Goal: Obtain resource: Download file/media

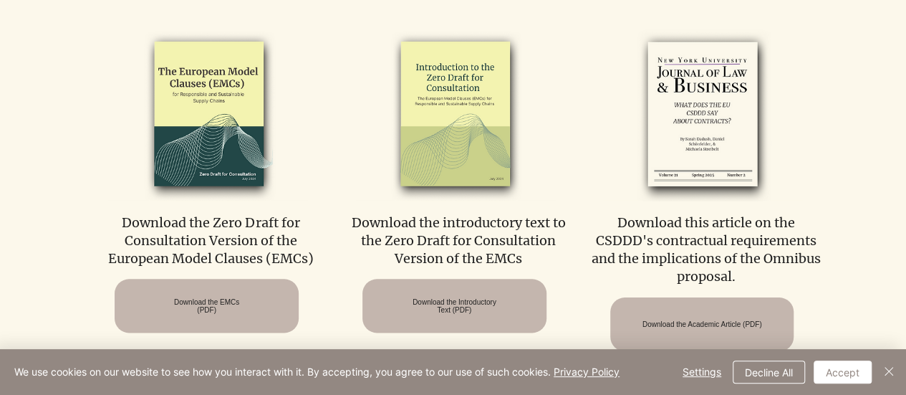
scroll to position [700, 0]
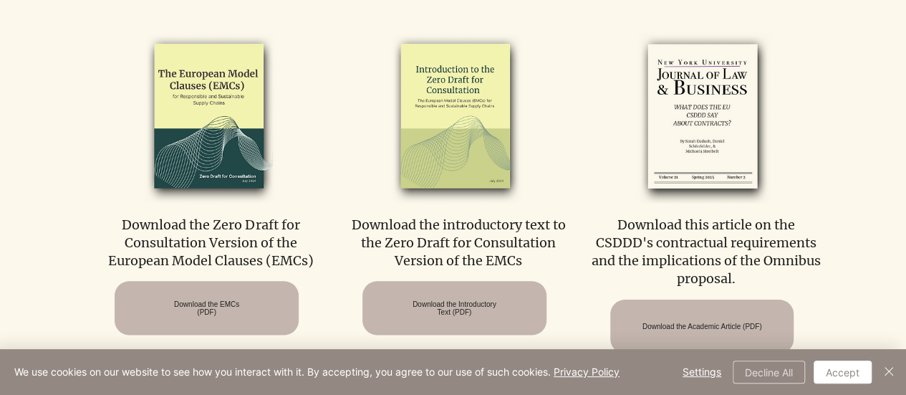
click at [761, 363] on button "Decline All" at bounding box center [769, 371] width 72 height 23
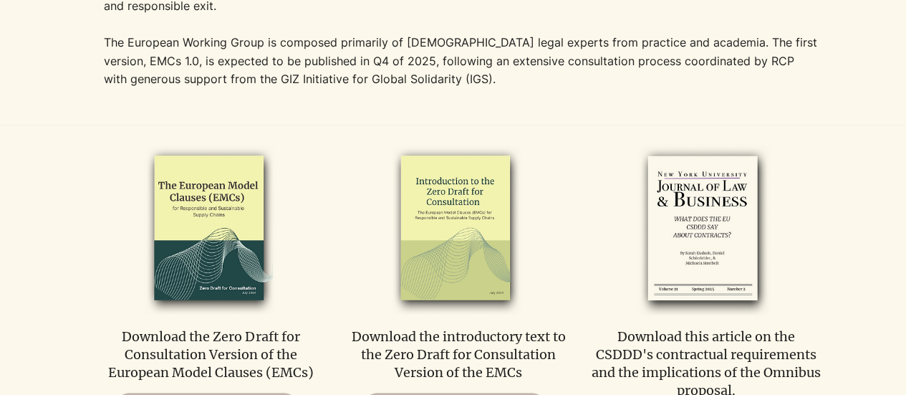
scroll to position [589, 0]
click at [674, 193] on img at bounding box center [703, 228] width 200 height 174
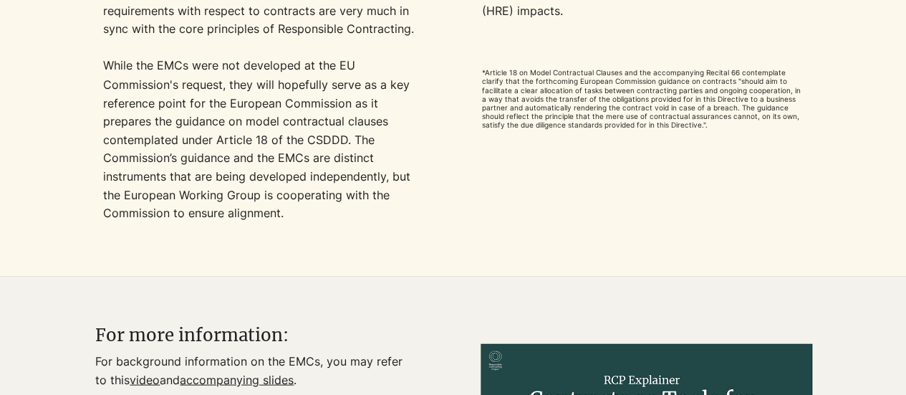
scroll to position [1272, 0]
click at [623, 97] on span "*Article 18 on Model Contractual Clauses and the accompanying Recital 66 contem…" at bounding box center [640, 97] width 319 height 60
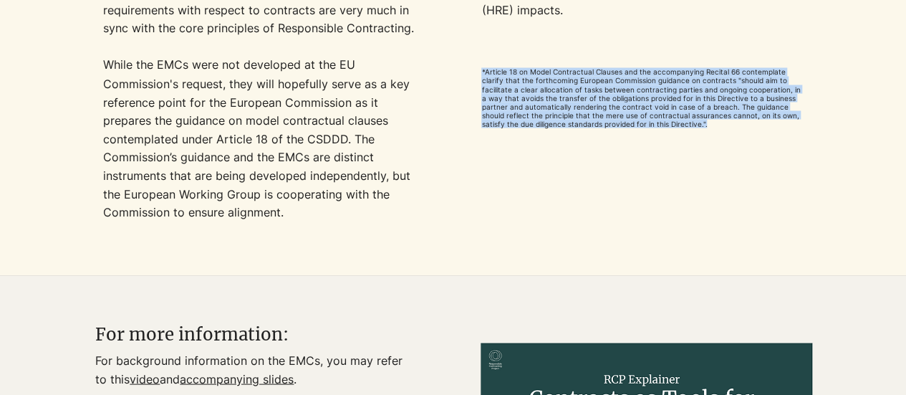
click at [623, 97] on span "*Article 18 on Model Contractual Clauses and the accompanying Recital 66 contem…" at bounding box center [640, 97] width 319 height 60
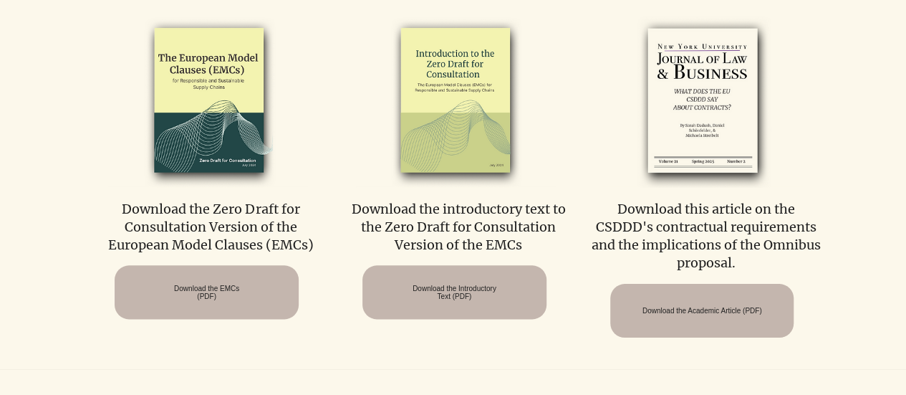
scroll to position [716, 0]
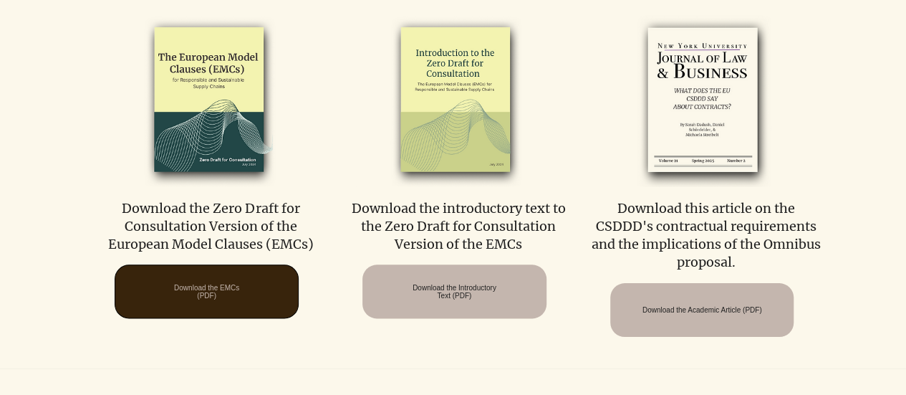
click at [174, 299] on span "Download the EMCs (PDF)" at bounding box center [206, 292] width 65 height 16
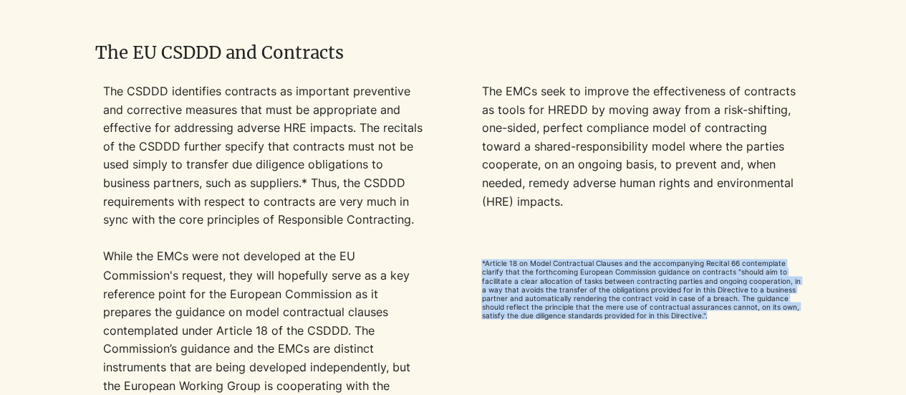
scroll to position [1081, 0]
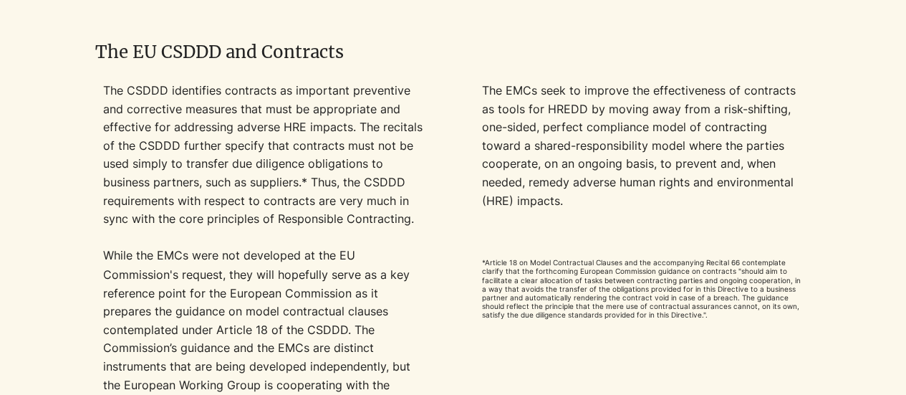
click at [219, 177] on p "The CSDDD identifies contracts as important preventive and corrective measures …" at bounding box center [264, 155] width 322 height 147
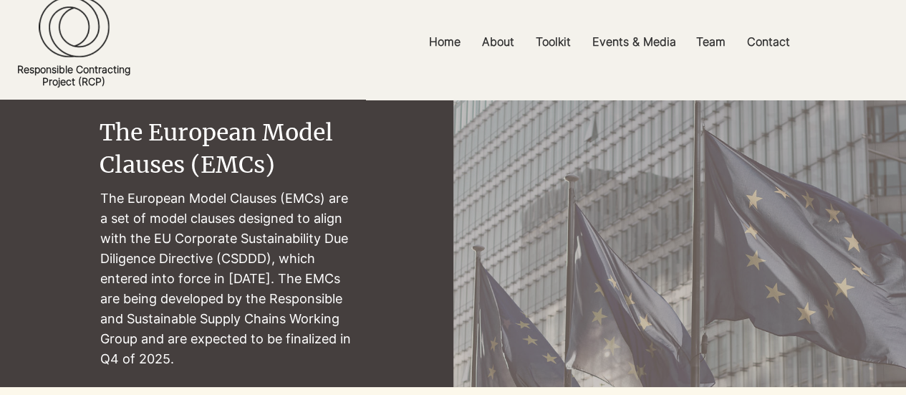
scroll to position [0, 0]
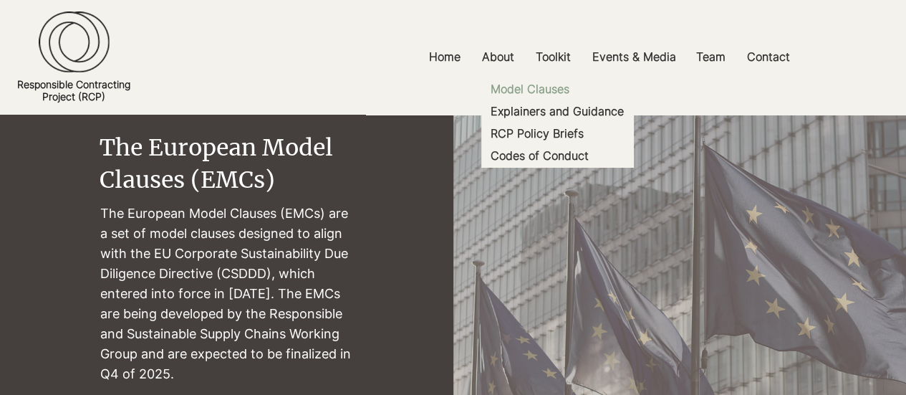
click at [541, 90] on p "Model Clauses" at bounding box center [530, 89] width 90 height 22
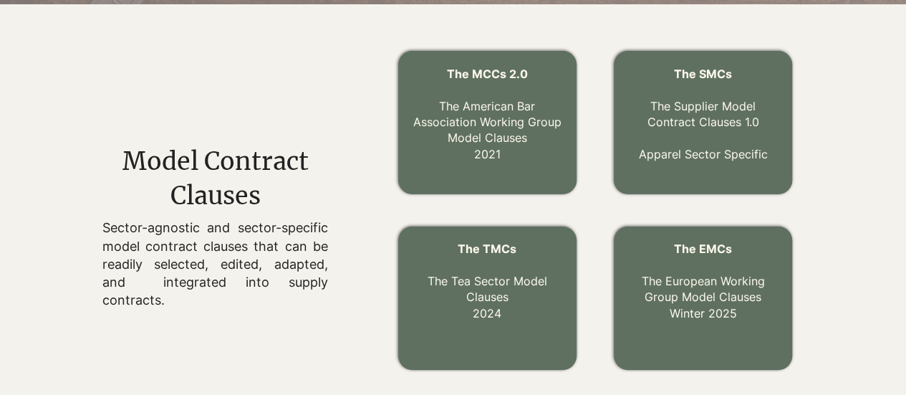
scroll to position [465, 0]
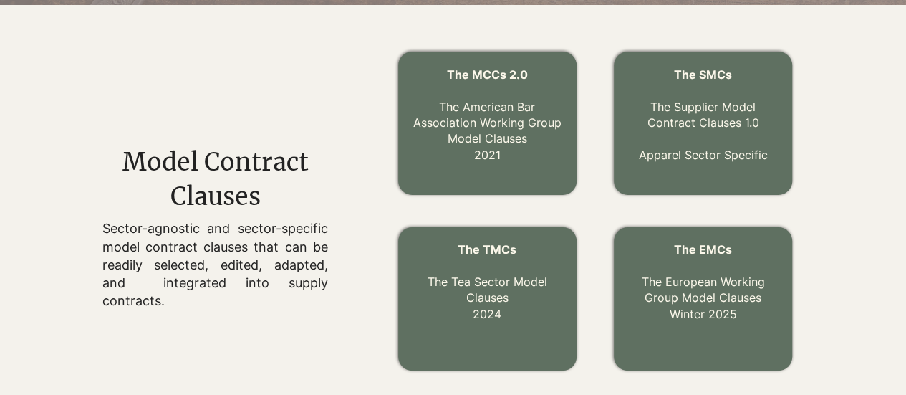
drag, startPoint x: 739, startPoint y: 117, endPoint x: 335, endPoint y: 120, distance: 403.9
click at [335, 120] on div at bounding box center [181, 298] width 362 height 529
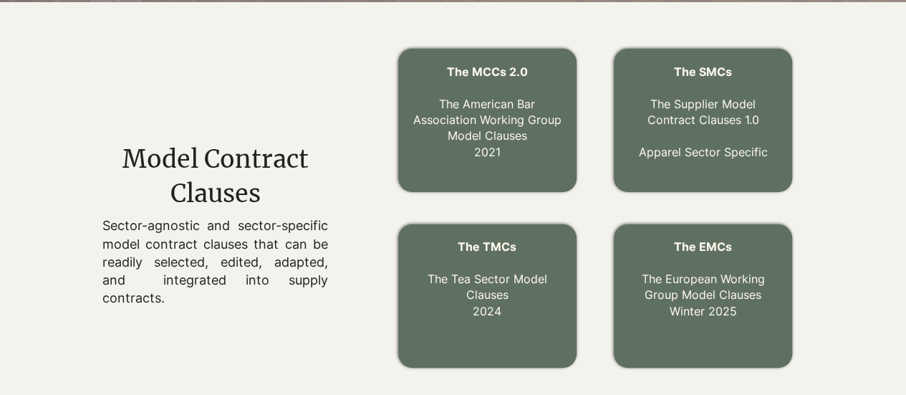
scroll to position [467, 0]
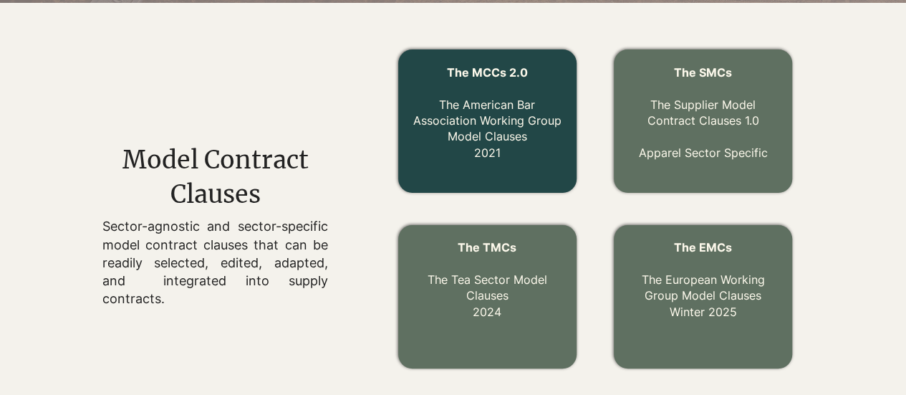
click at [474, 122] on link "The MCCs 2.0 The American Bar Association Working Group Model Clauses 2021" at bounding box center [487, 112] width 148 height 95
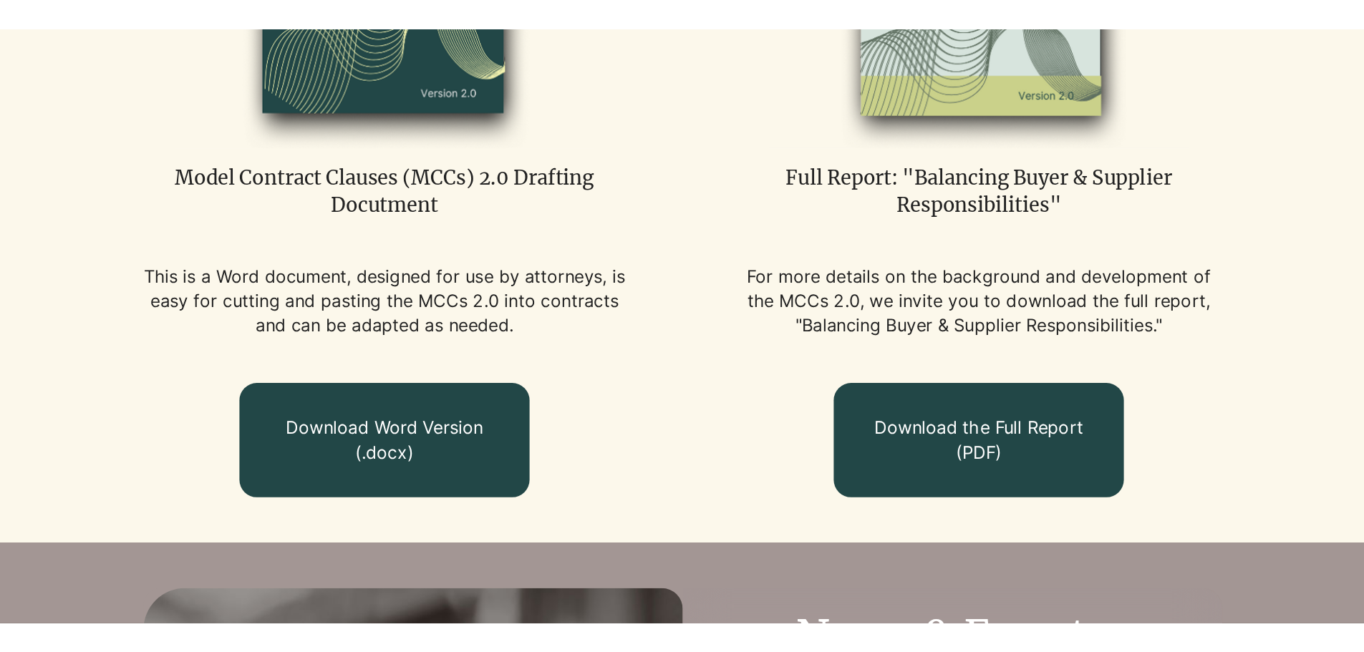
scroll to position [1004, 0]
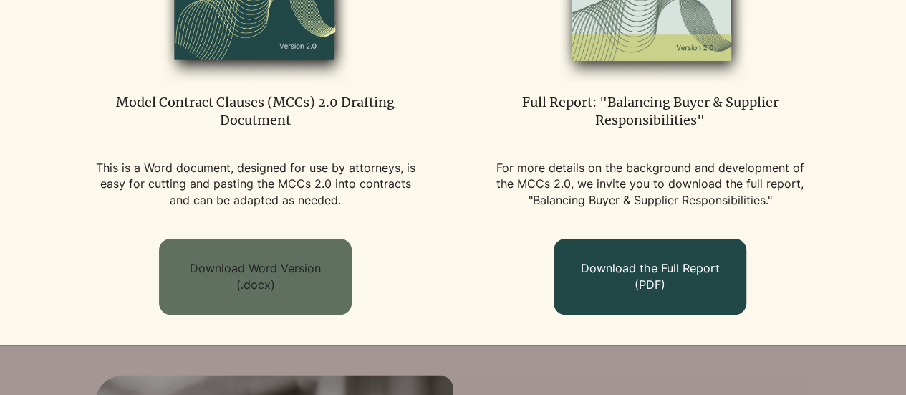
click at [270, 276] on span "Download Word Version (.docx)" at bounding box center [255, 276] width 171 height 32
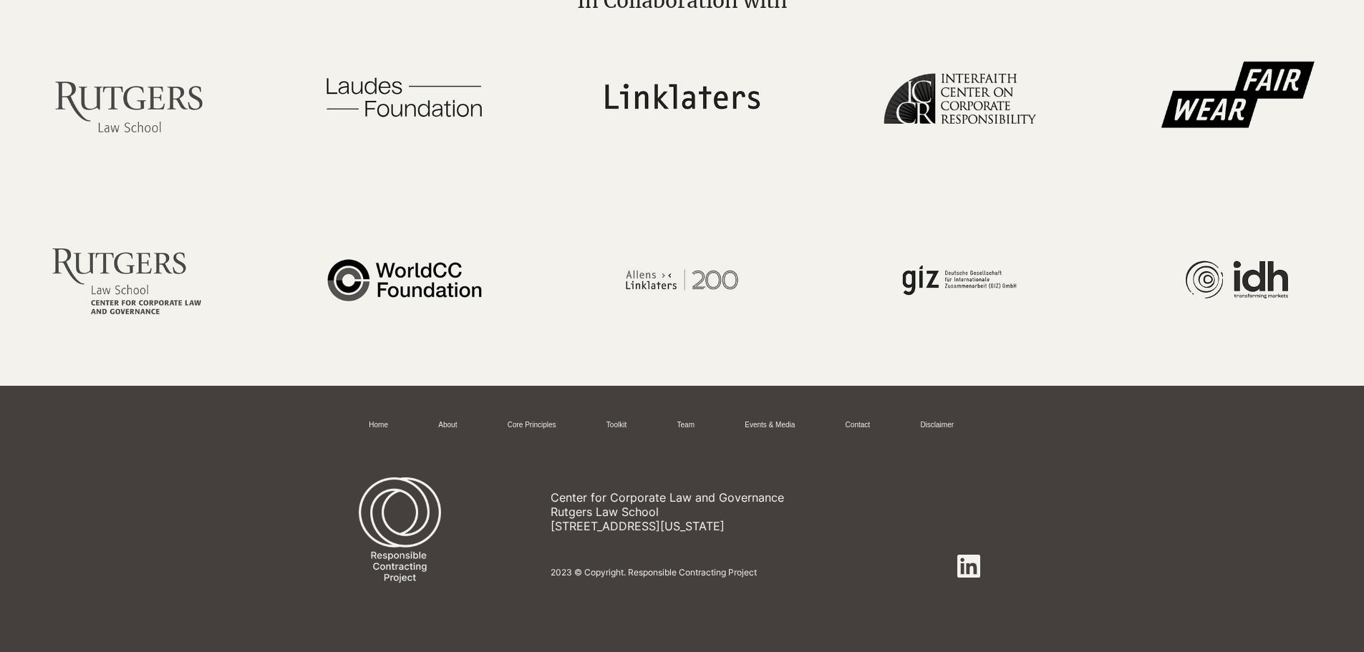
scroll to position [2267, 0]
click at [622, 394] on link "Toolkit" at bounding box center [617, 425] width 20 height 11
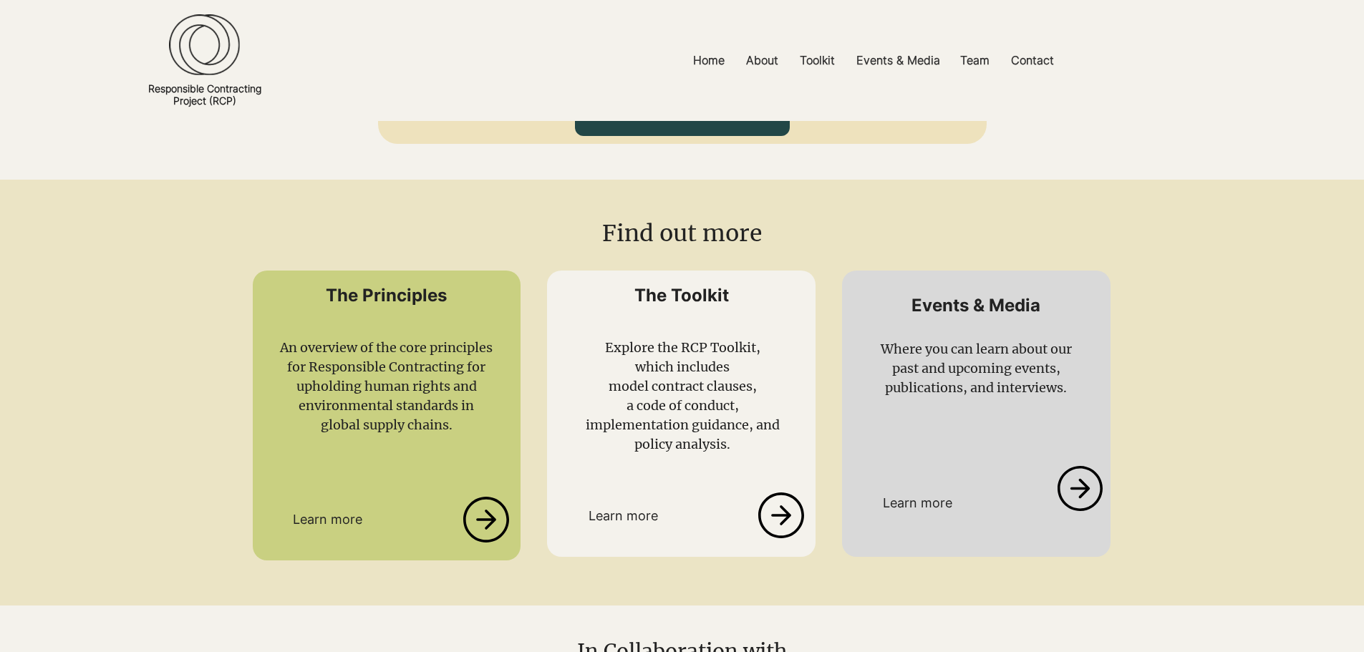
scroll to position [2956, 0]
click at [778, 394] on icon at bounding box center [781, 515] width 49 height 46
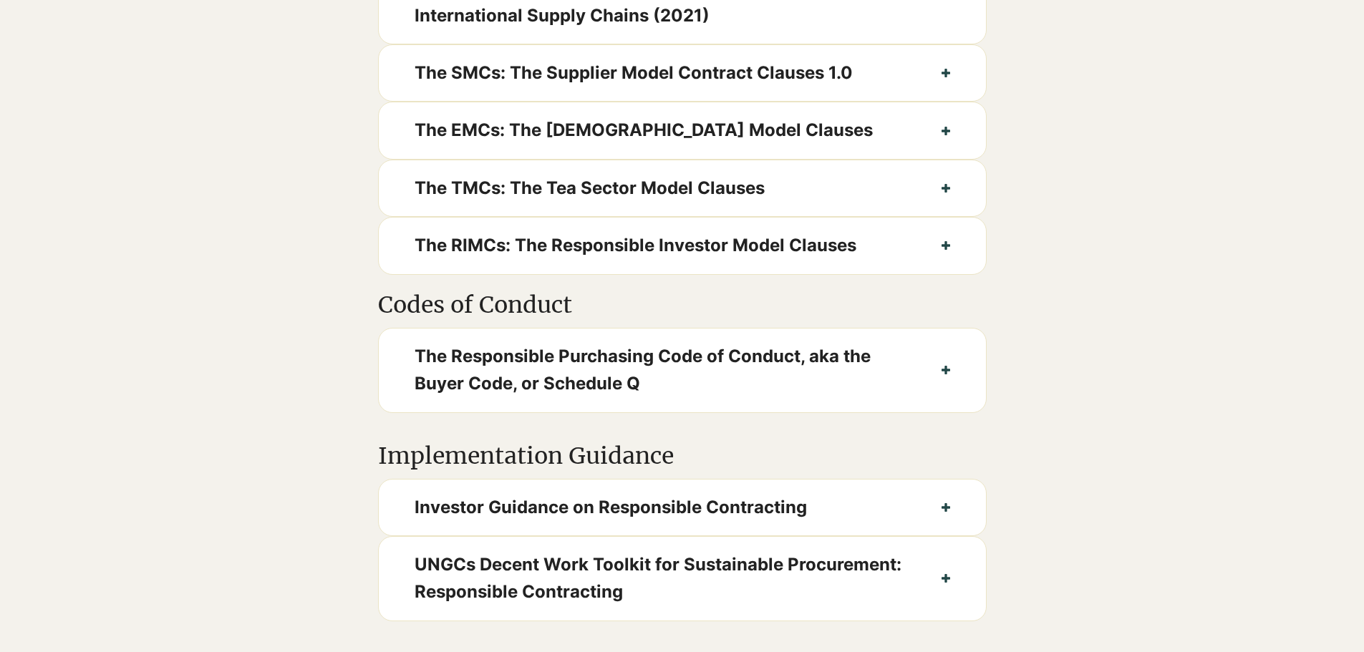
scroll to position [859, 0]
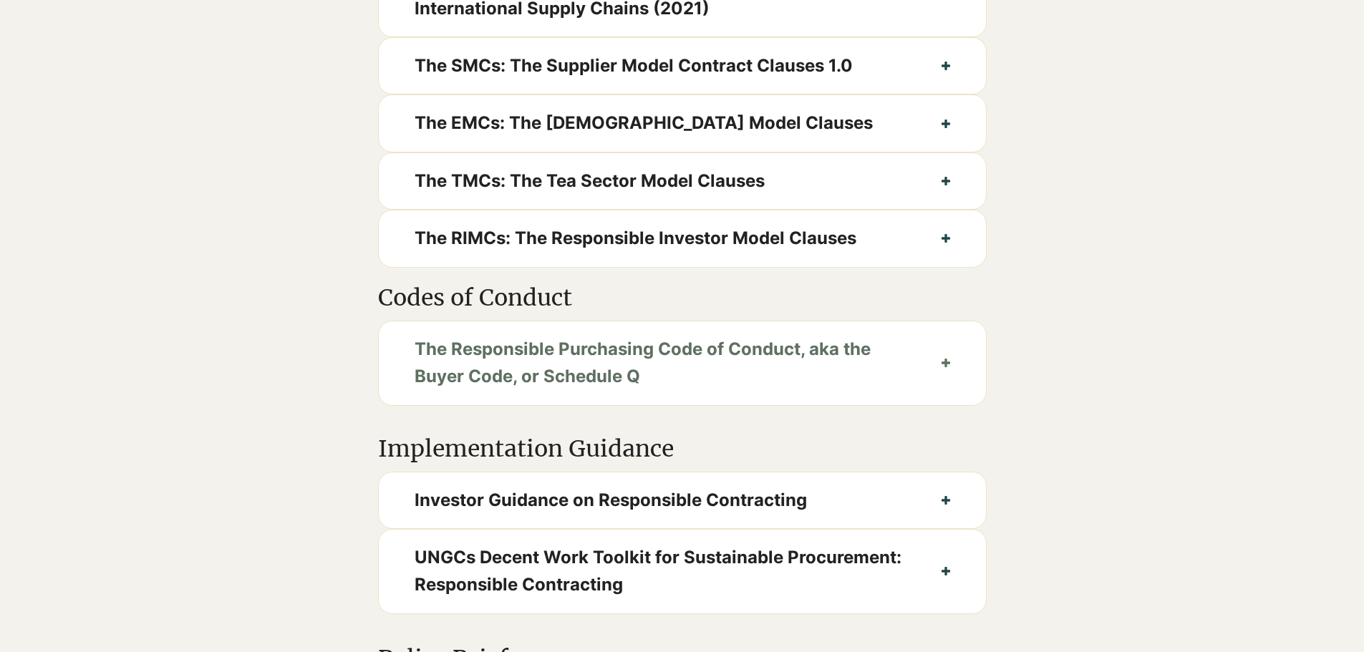
click at [905, 387] on button "The Responsible Purchasing Code of Conduct, aka the Buyer Code, or Schedule Q" at bounding box center [682, 364] width 607 height 84
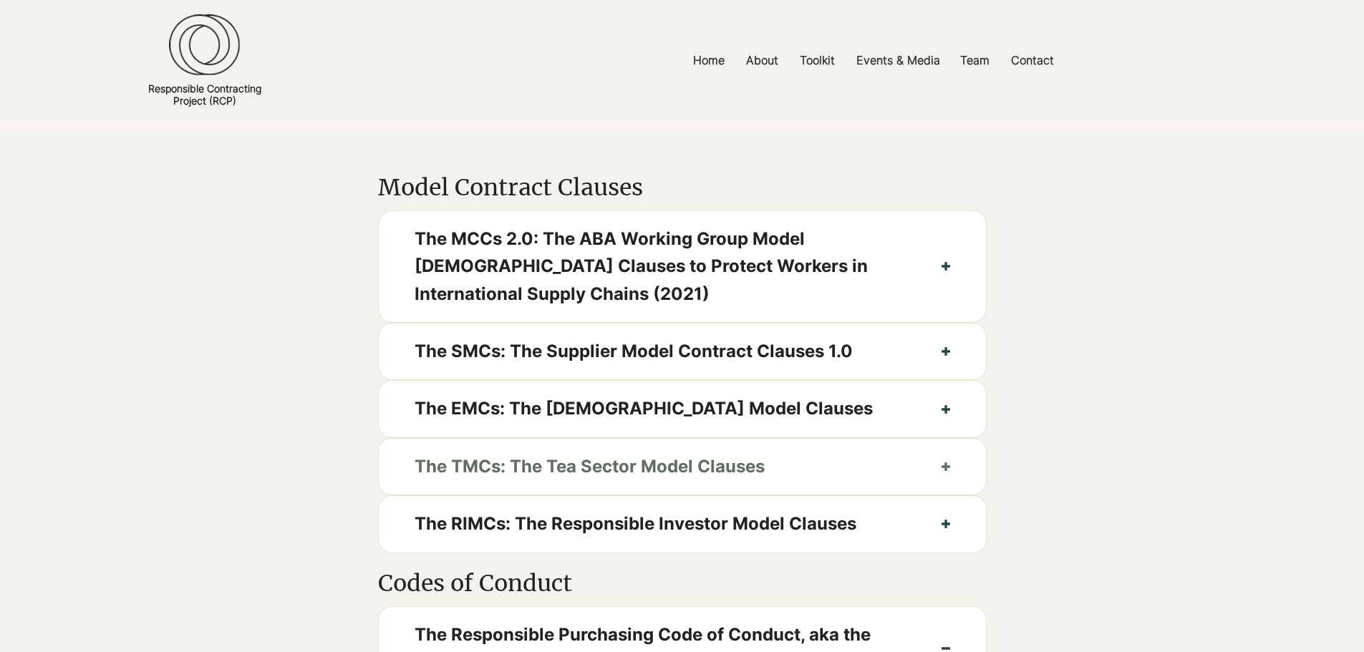
scroll to position [573, 0]
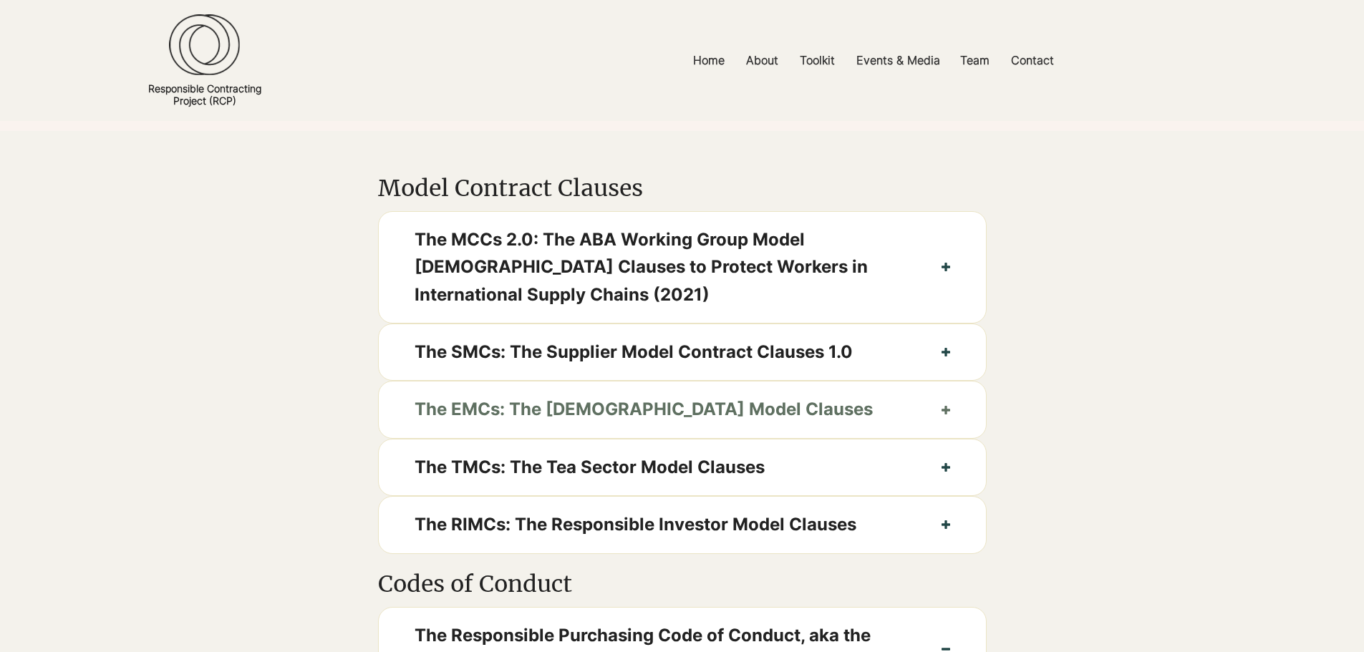
click at [663, 394] on span "The EMCs: The European Model Clauses" at bounding box center [660, 409] width 491 height 27
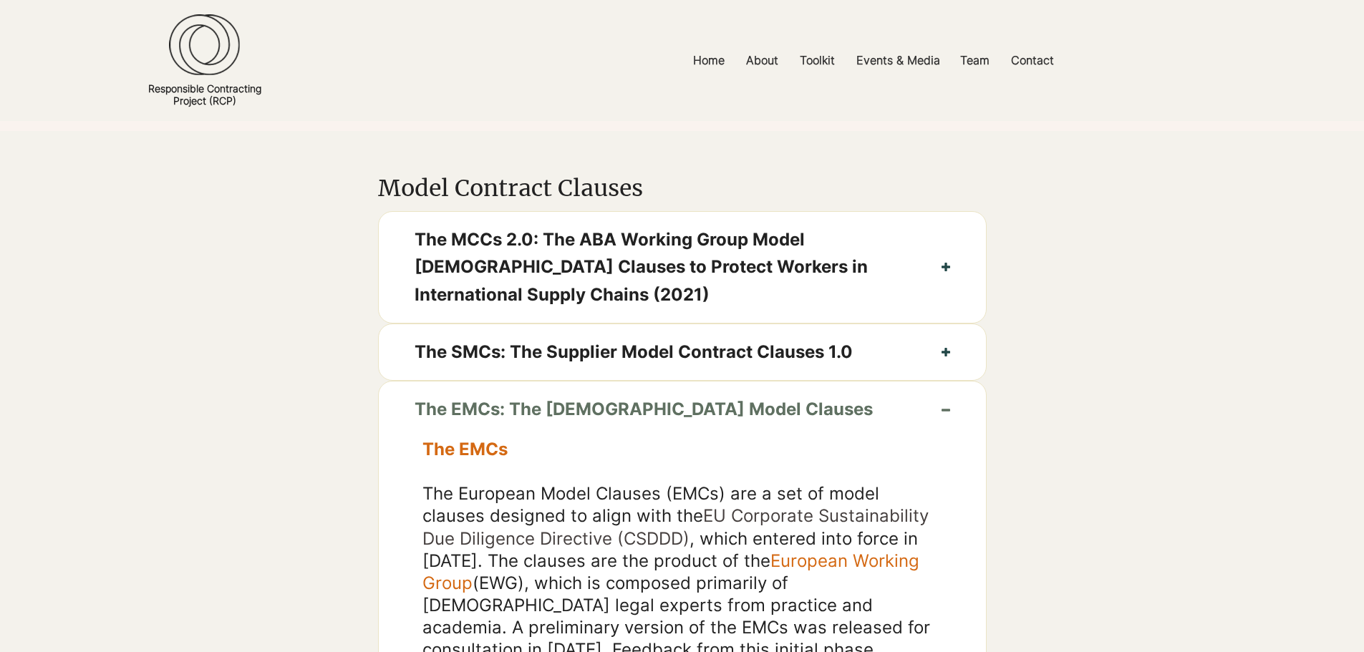
scroll to position [859, 0]
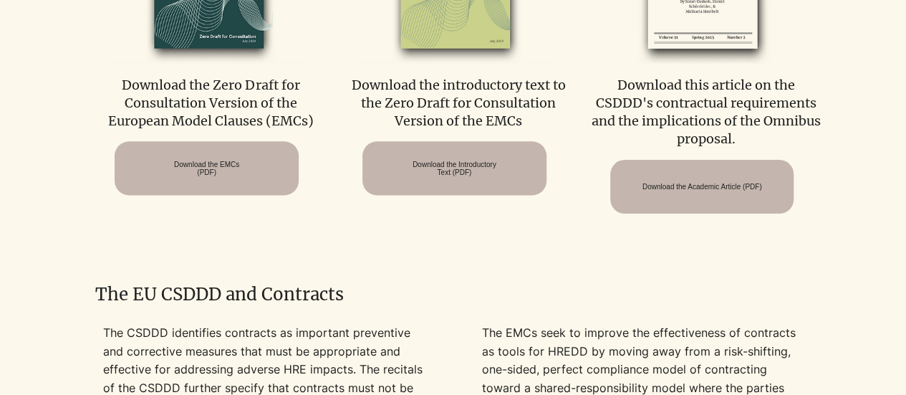
scroll to position [844, 0]
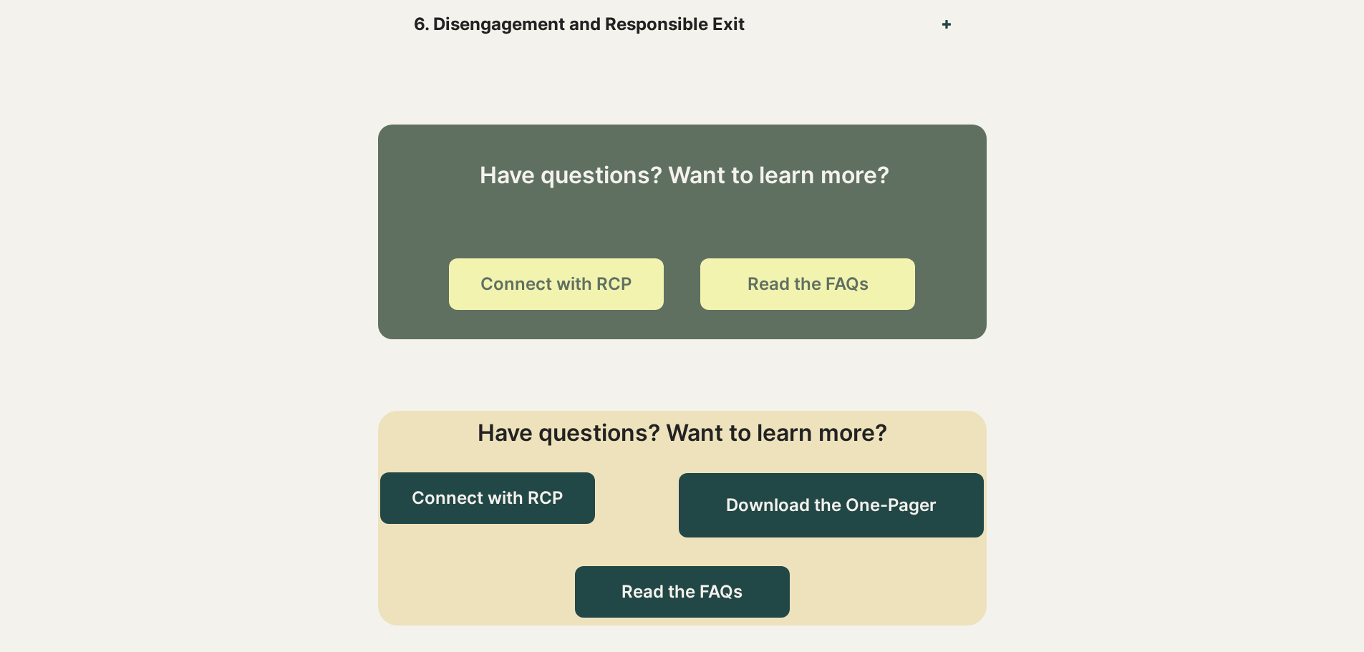
scroll to position [1719, 0]
